Goal: Task Accomplishment & Management: Complete application form

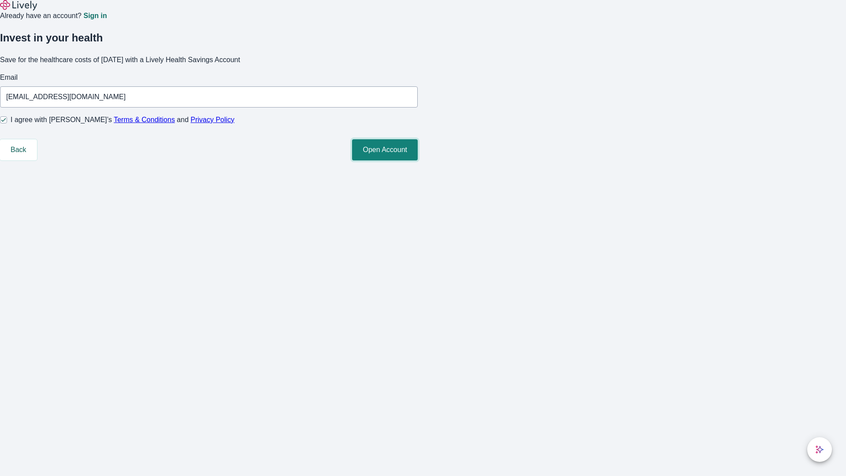
click at [418, 160] on button "Open Account" at bounding box center [385, 149] width 66 height 21
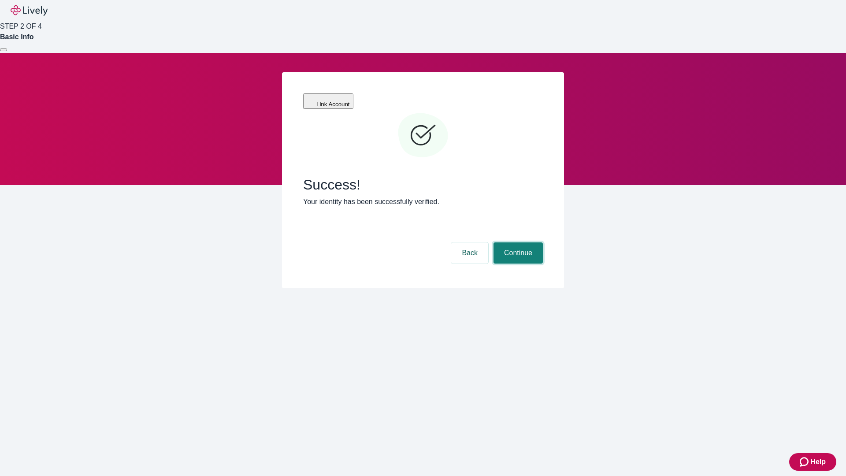
click at [517, 242] on button "Continue" at bounding box center [517, 252] width 49 height 21
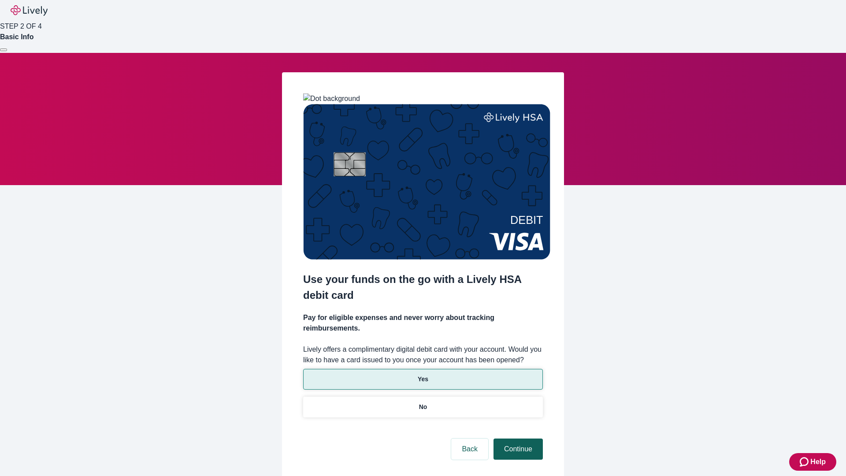
click at [422, 374] on p "Yes" at bounding box center [423, 378] width 11 height 9
click at [517, 438] on button "Continue" at bounding box center [517, 448] width 49 height 21
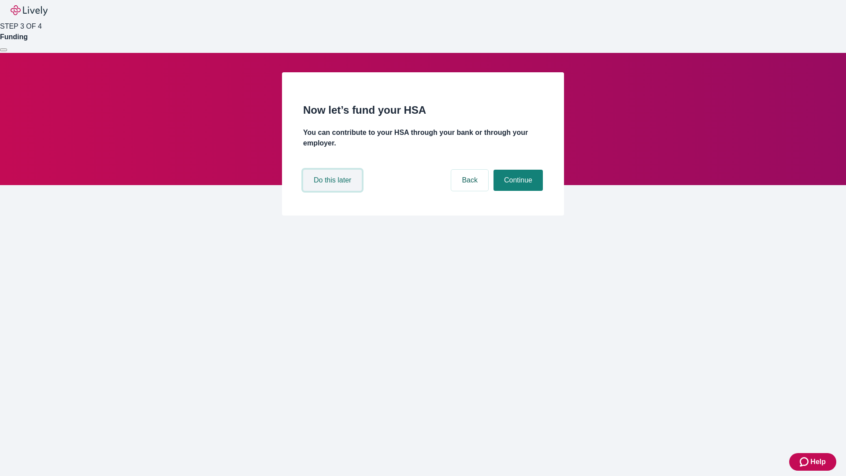
click at [333, 191] on button "Do this later" at bounding box center [332, 180] width 59 height 21
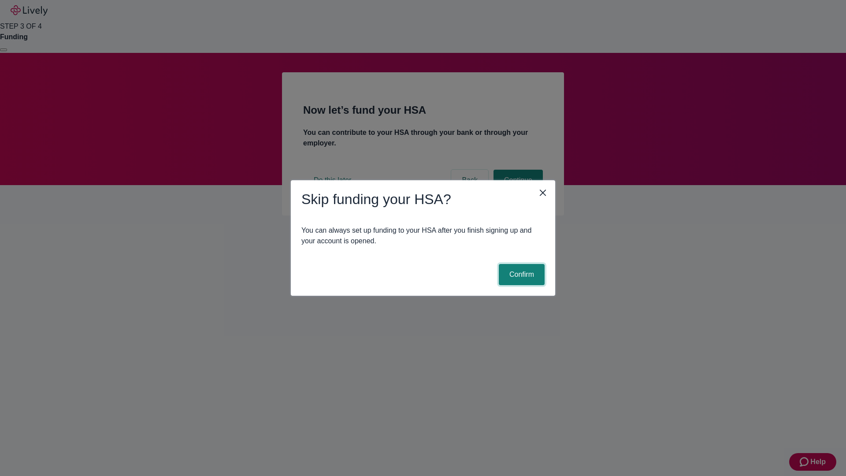
click at [520, 274] on button "Confirm" at bounding box center [522, 274] width 46 height 21
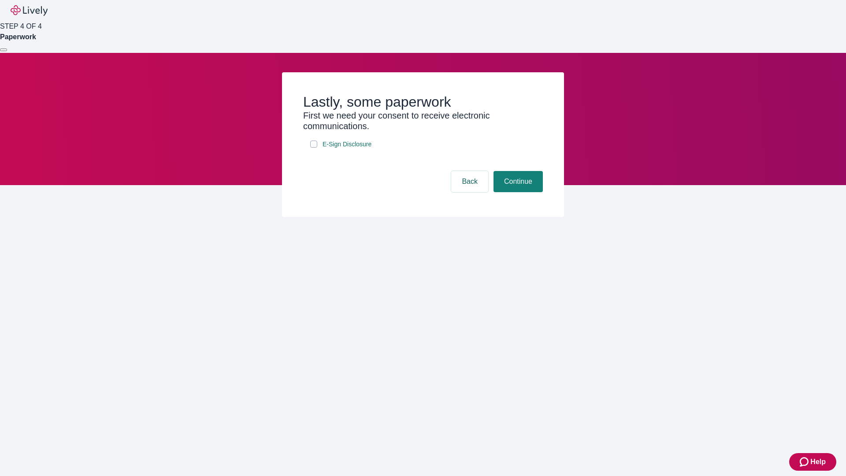
click at [314, 148] on input "E-Sign Disclosure" at bounding box center [313, 144] width 7 height 7
checkbox input "true"
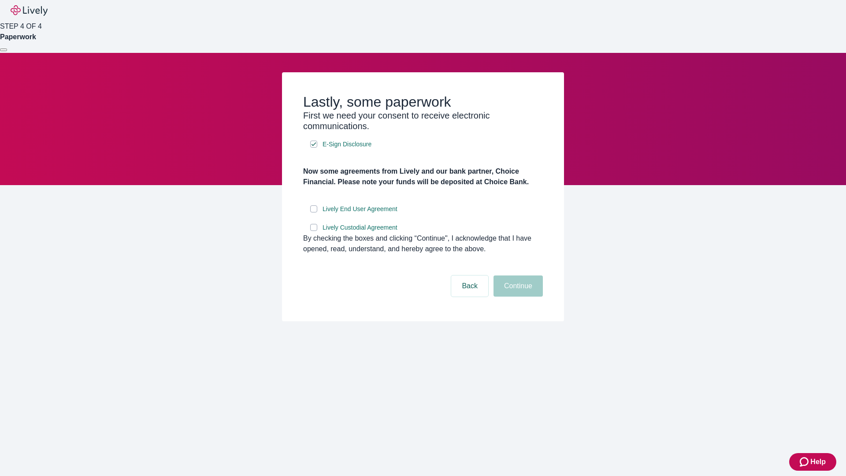
click at [314, 212] on input "Lively End User Agreement" at bounding box center [313, 208] width 7 height 7
checkbox input "true"
click at [314, 231] on input "Lively Custodial Agreement" at bounding box center [313, 227] width 7 height 7
checkbox input "true"
click at [517, 296] on button "Continue" at bounding box center [517, 285] width 49 height 21
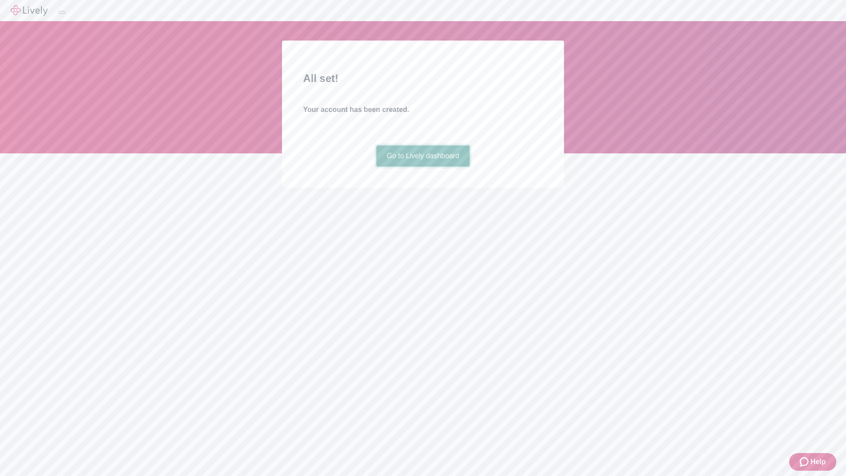
click at [422, 167] on link "Go to Lively dashboard" at bounding box center [423, 155] width 94 height 21
